Goal: Task Accomplishment & Management: Complete application form

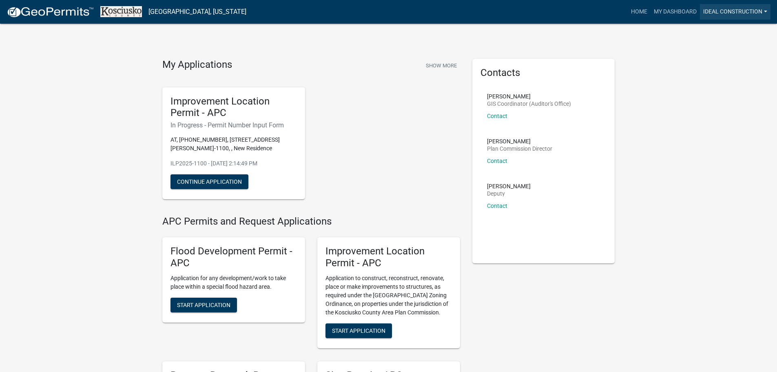
click at [742, 13] on link "Ideal Construction" at bounding box center [735, 11] width 71 height 15
click at [729, 33] on link "Account" at bounding box center [737, 34] width 65 height 20
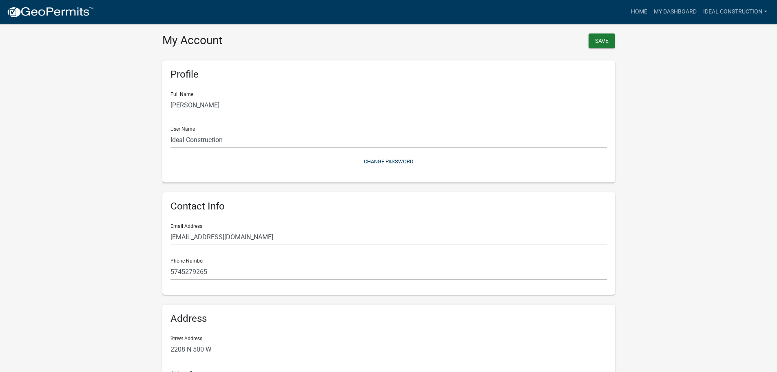
click at [652, 119] on wm-user-profile-view "more_horiz Home My Dashboard Ideal Construction Account Logout My Account Save …" at bounding box center [388, 242] width 777 height 465
click at [77, 109] on wm-user-profile-view "more_horiz Home My Dashboard Ideal Construction Account Logout My Account Save …" at bounding box center [388, 242] width 777 height 465
click at [603, 40] on button "Save" at bounding box center [602, 40] width 27 height 15
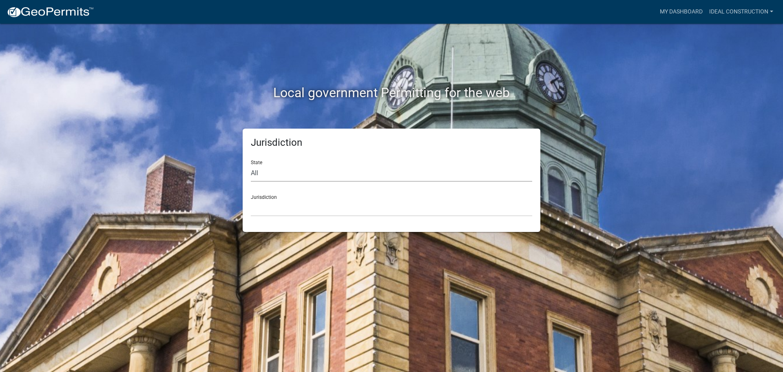
click at [296, 172] on select "All [US_STATE] [US_STATE] [US_STATE] [US_STATE] [US_STATE] [US_STATE] [US_STATE…" at bounding box center [391, 173] width 281 height 17
select select "[US_STATE]"
click at [251, 165] on select "All [US_STATE] [US_STATE] [US_STATE] [US_STATE] [US_STATE] [US_STATE] [US_STATE…" at bounding box center [391, 173] width 281 height 17
click at [291, 206] on select "City of [GEOGRAPHIC_DATA], [US_STATE] City of [GEOGRAPHIC_DATA], [US_STATE] Cit…" at bounding box center [391, 207] width 281 height 17
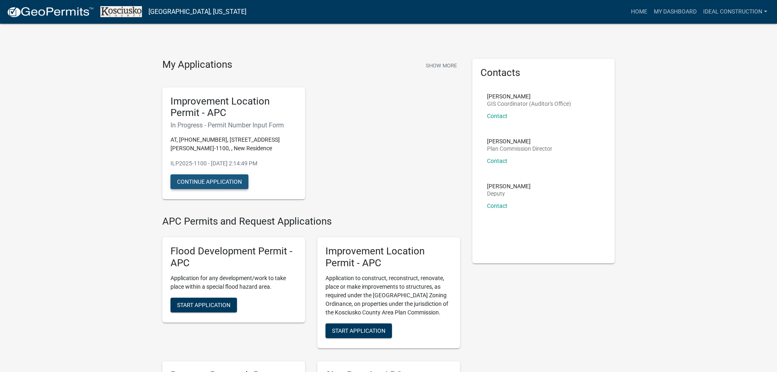
click at [213, 179] on button "Continue Application" at bounding box center [209, 181] width 78 height 15
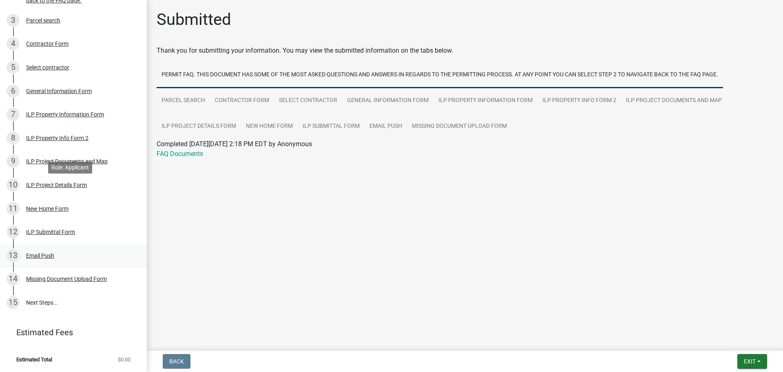
scroll to position [169, 0]
click at [86, 278] on div "Missing Document Upload Form" at bounding box center [66, 279] width 81 height 6
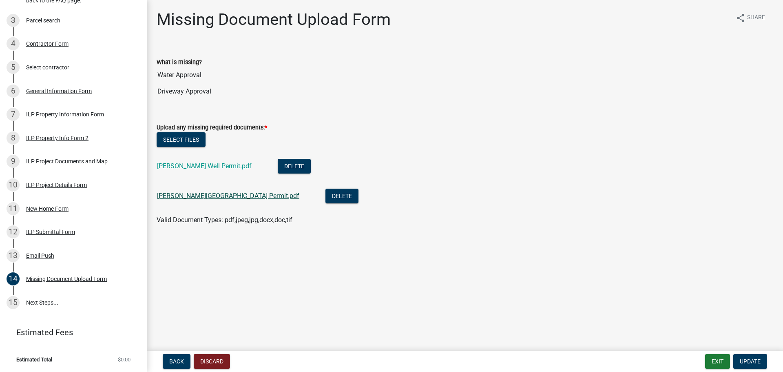
click at [203, 197] on link "[PERSON_NAME][GEOGRAPHIC_DATA] Permit.pdf" at bounding box center [228, 196] width 142 height 8
click at [325, 196] on button "Delete" at bounding box center [341, 195] width 33 height 15
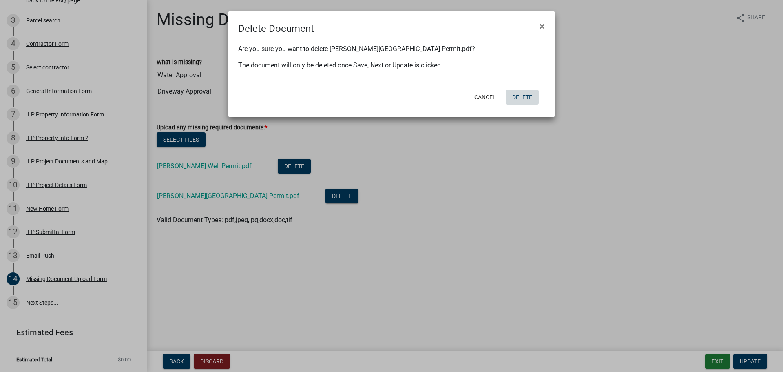
click at [522, 99] on button "Delete" at bounding box center [522, 97] width 33 height 15
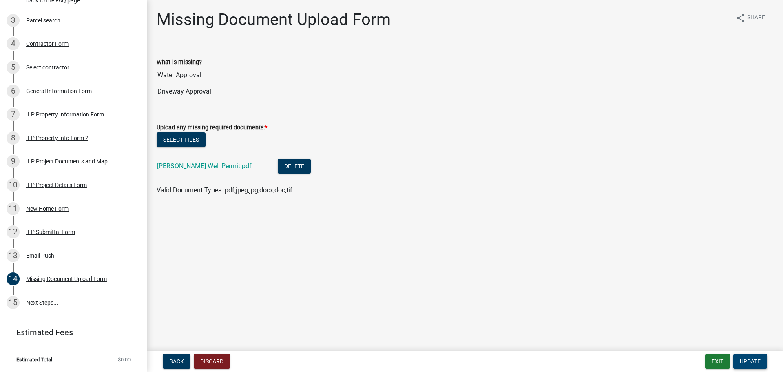
click at [748, 359] on span "Update" at bounding box center [750, 361] width 21 height 7
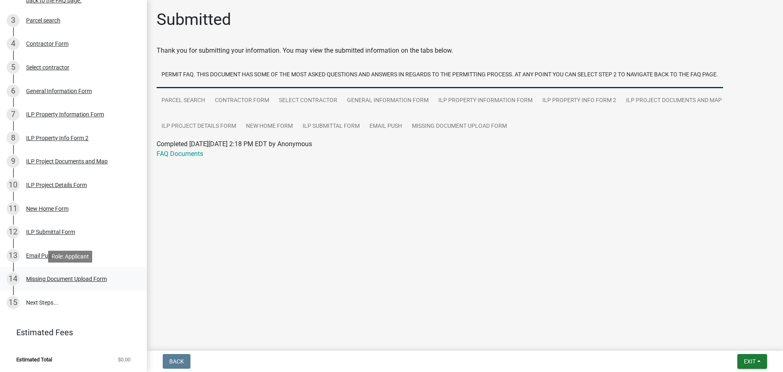
click at [85, 275] on div "14 Missing Document Upload Form" at bounding box center [70, 278] width 127 height 13
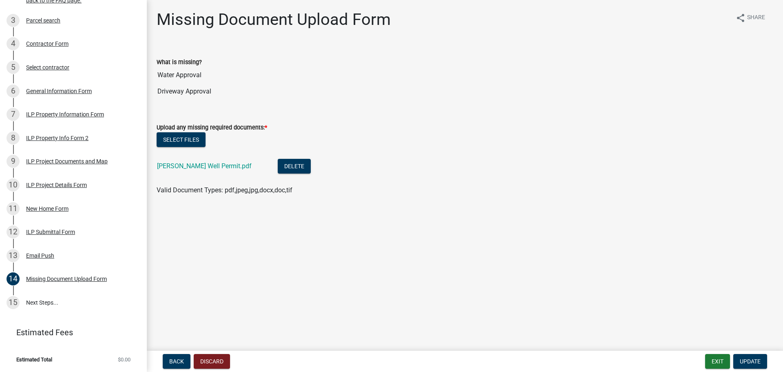
click at [177, 89] on input "Driveway Approval" at bounding box center [465, 91] width 617 height 16
drag, startPoint x: 182, startPoint y: 89, endPoint x: 175, endPoint y: 89, distance: 6.1
click at [175, 89] on input "Driveway Approval" at bounding box center [465, 91] width 617 height 16
click at [176, 137] on button "Select files" at bounding box center [181, 139] width 49 height 15
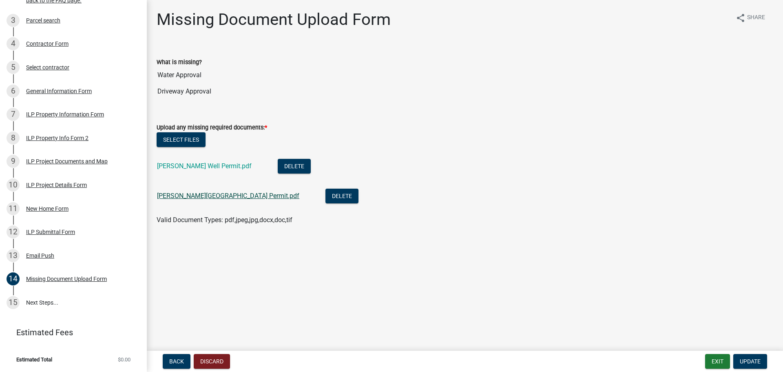
drag, startPoint x: 193, startPoint y: 196, endPoint x: 182, endPoint y: 198, distance: 11.3
click at [182, 198] on link "[PERSON_NAME][GEOGRAPHIC_DATA] Permit.pdf" at bounding box center [228, 196] width 142 height 8
click at [750, 360] on span "Update" at bounding box center [750, 361] width 21 height 7
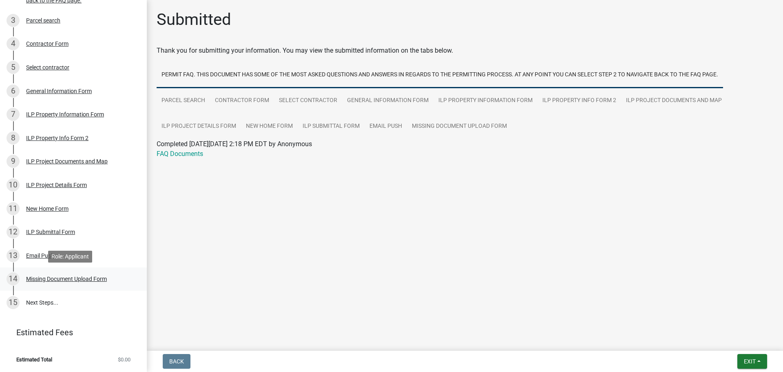
click at [95, 280] on div "Missing Document Upload Form" at bounding box center [66, 279] width 81 height 6
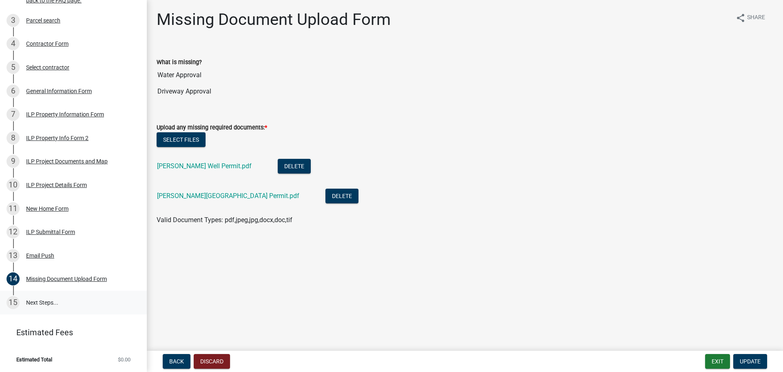
click at [45, 302] on link "15 Next Steps..." at bounding box center [73, 302] width 147 height 24
click at [747, 361] on span "Update" at bounding box center [750, 361] width 21 height 7
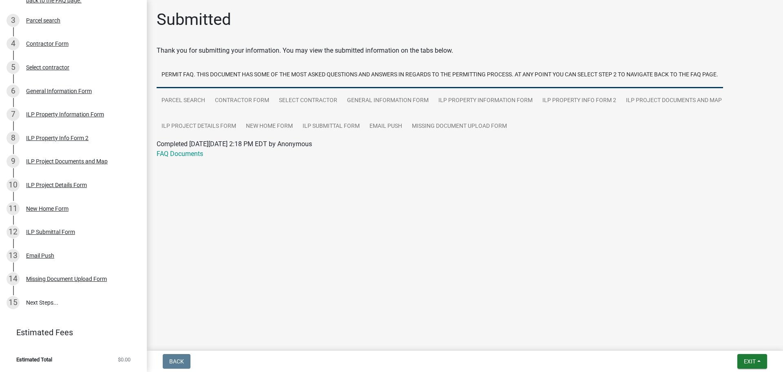
click at [370, 215] on main "Submitted Thank you for submitting your information. You may view the submitted…" at bounding box center [465, 173] width 636 height 347
